Goal: Obtain resource: Obtain resource

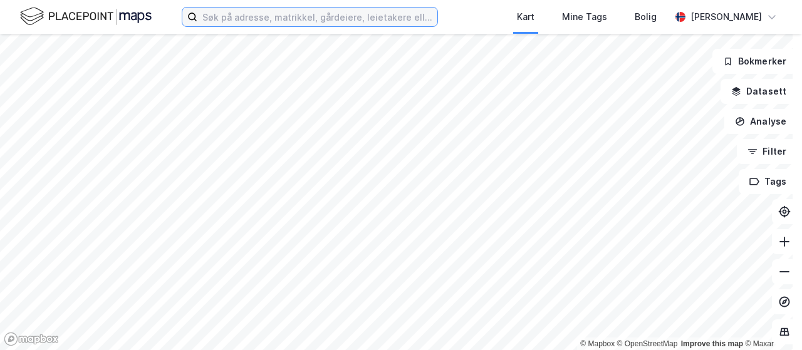
click at [333, 16] on input at bounding box center [317, 17] width 240 height 19
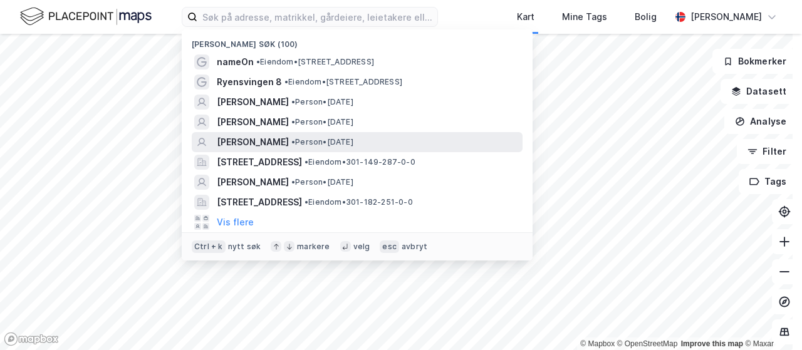
click at [289, 145] on span "[PERSON_NAME]" at bounding box center [253, 142] width 72 height 15
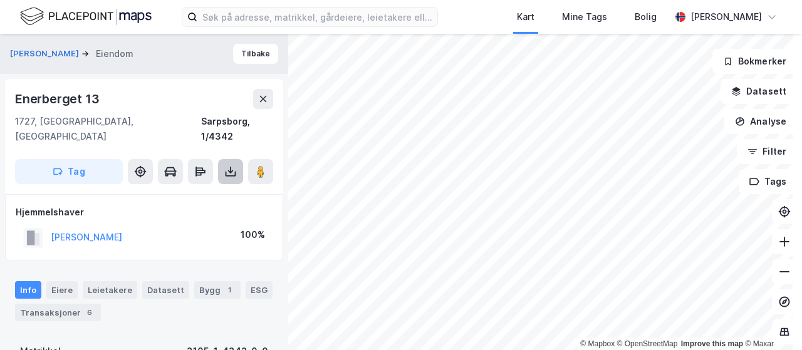
click at [229, 170] on icon at bounding box center [230, 171] width 5 height 3
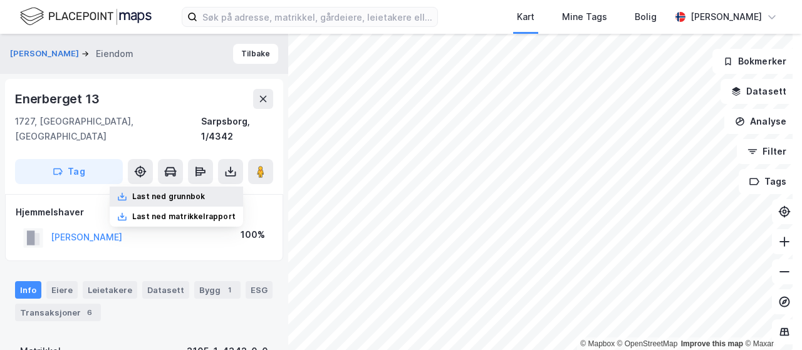
click at [193, 187] on div "Last ned grunnbok" at bounding box center [176, 197] width 133 height 20
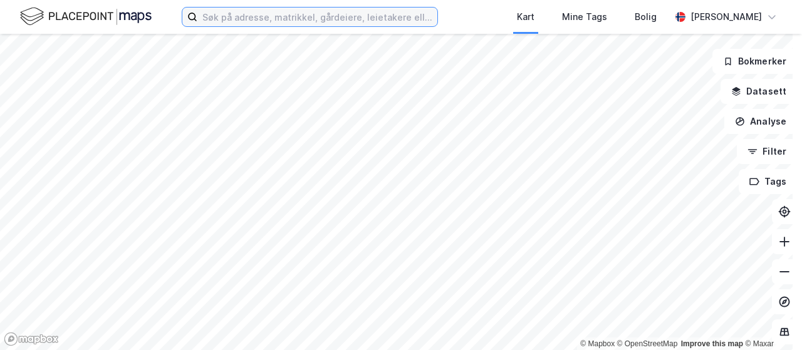
click at [225, 13] on input at bounding box center [317, 17] width 240 height 19
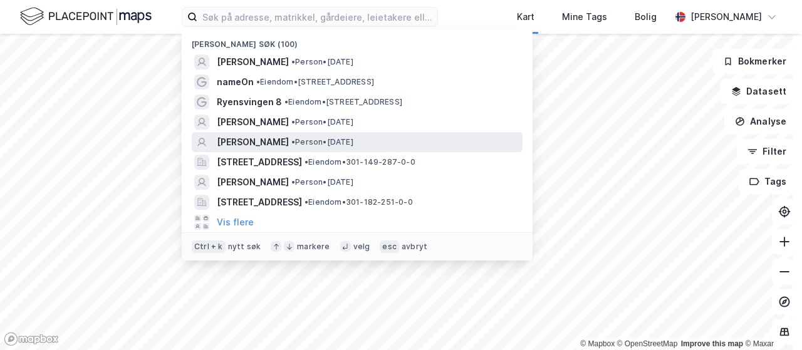
click at [251, 141] on span "[PERSON_NAME]" at bounding box center [253, 142] width 72 height 15
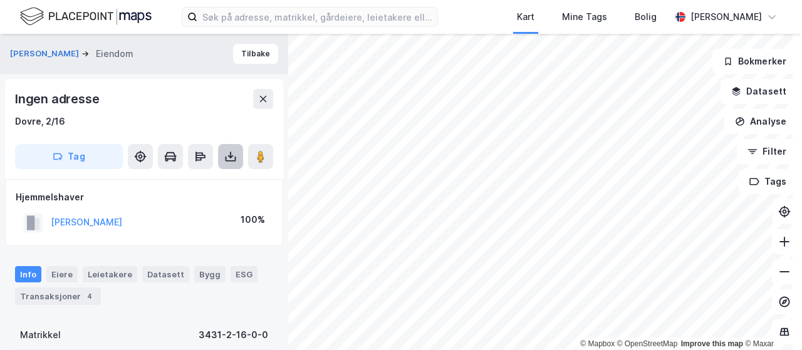
click at [228, 162] on icon at bounding box center [230, 156] width 13 height 13
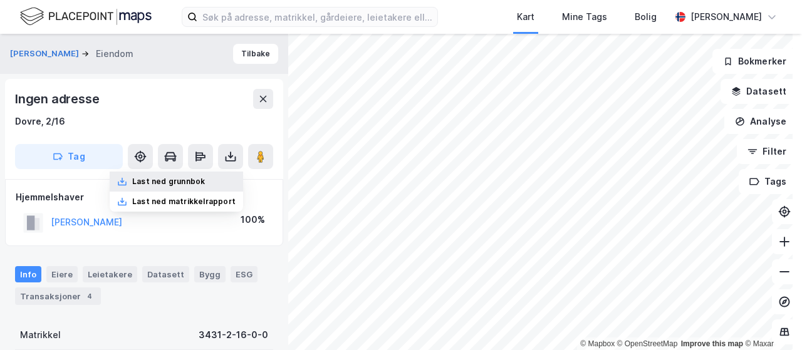
click at [195, 177] on div "Last ned grunnbok" at bounding box center [168, 182] width 73 height 10
